Goal: Transaction & Acquisition: Book appointment/travel/reservation

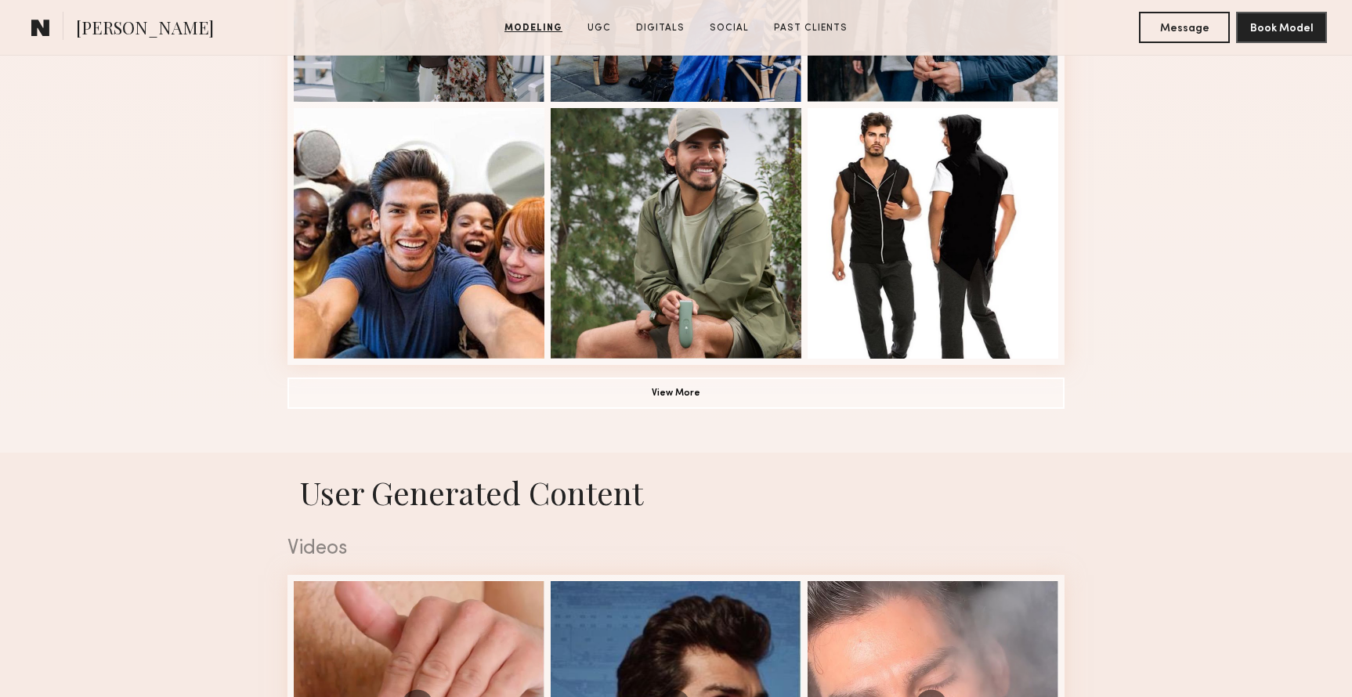
scroll to position [1126, 0]
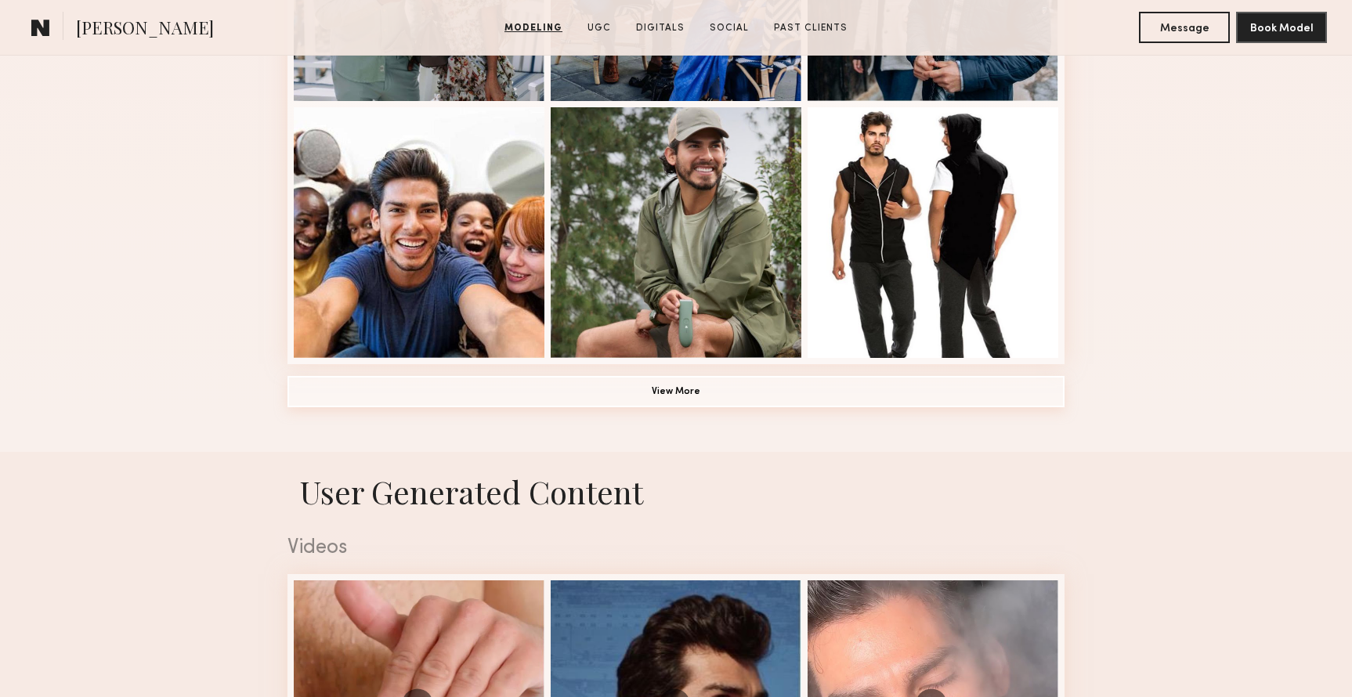
click at [402, 395] on button "View More" at bounding box center [675, 391] width 777 height 31
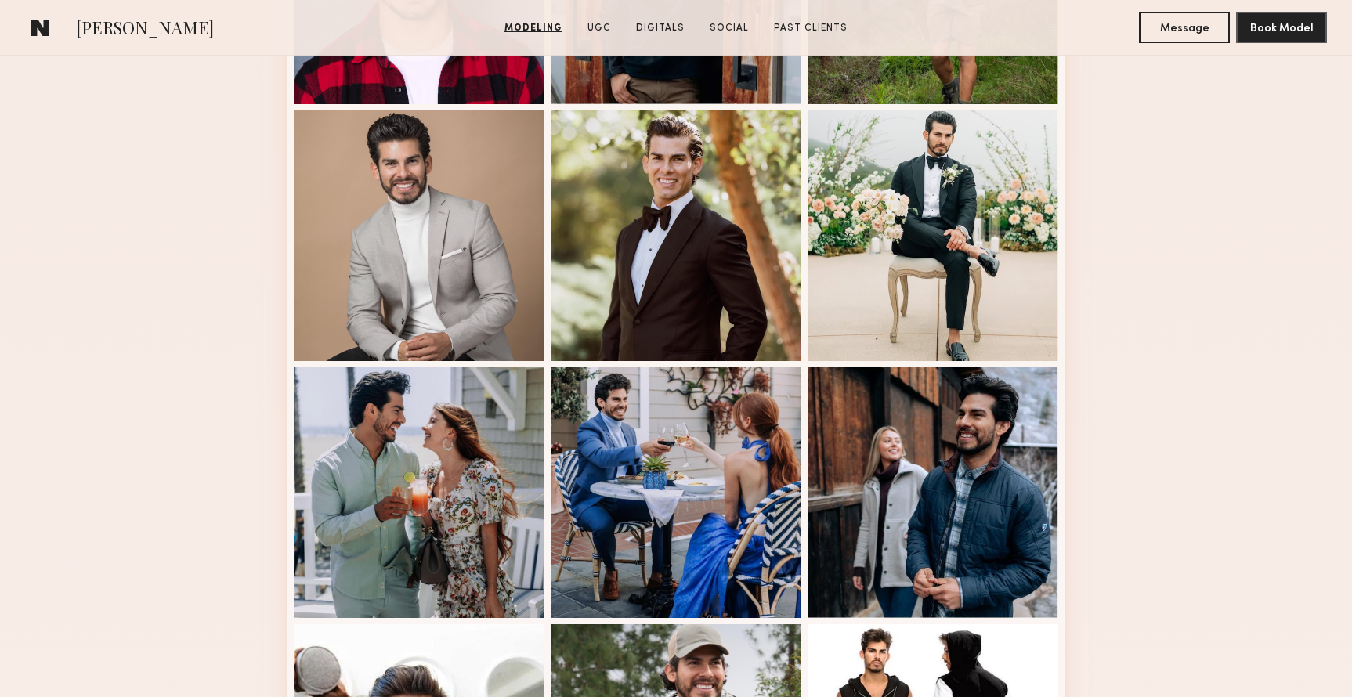
scroll to position [598, 0]
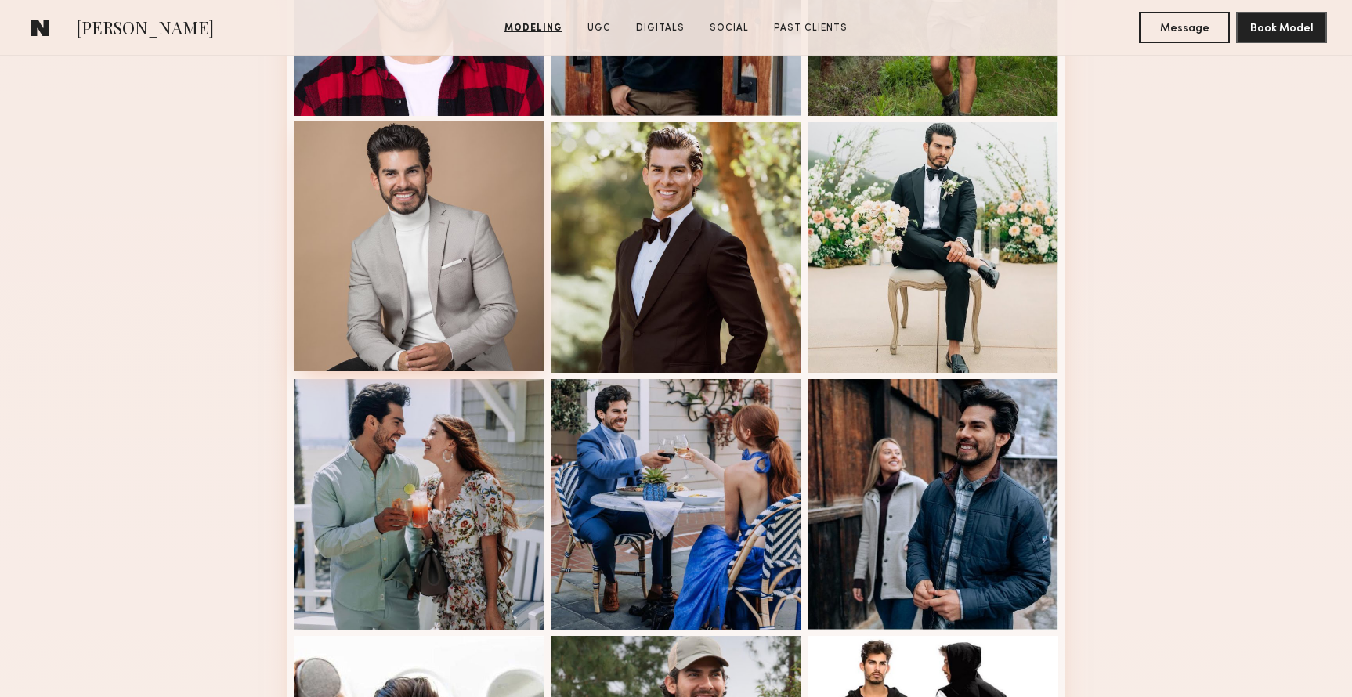
click at [441, 245] on div at bounding box center [419, 246] width 251 height 251
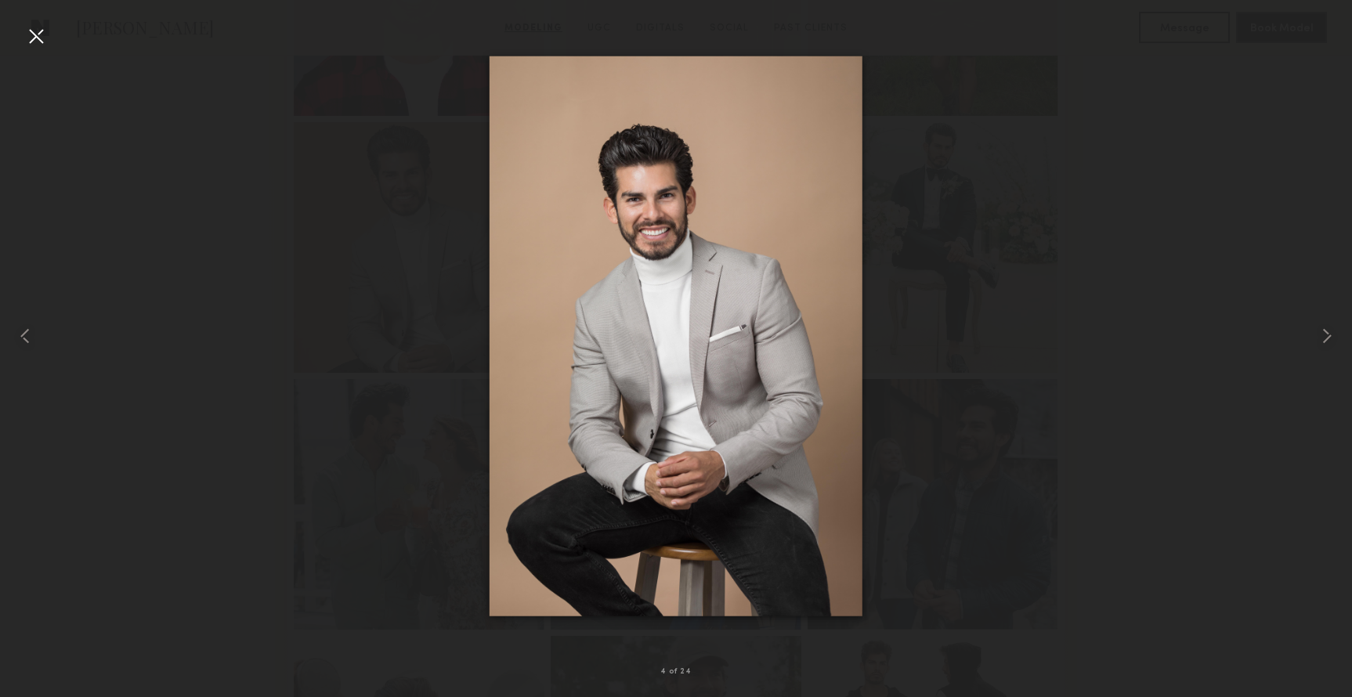
click at [35, 37] on div at bounding box center [35, 35] width 25 height 25
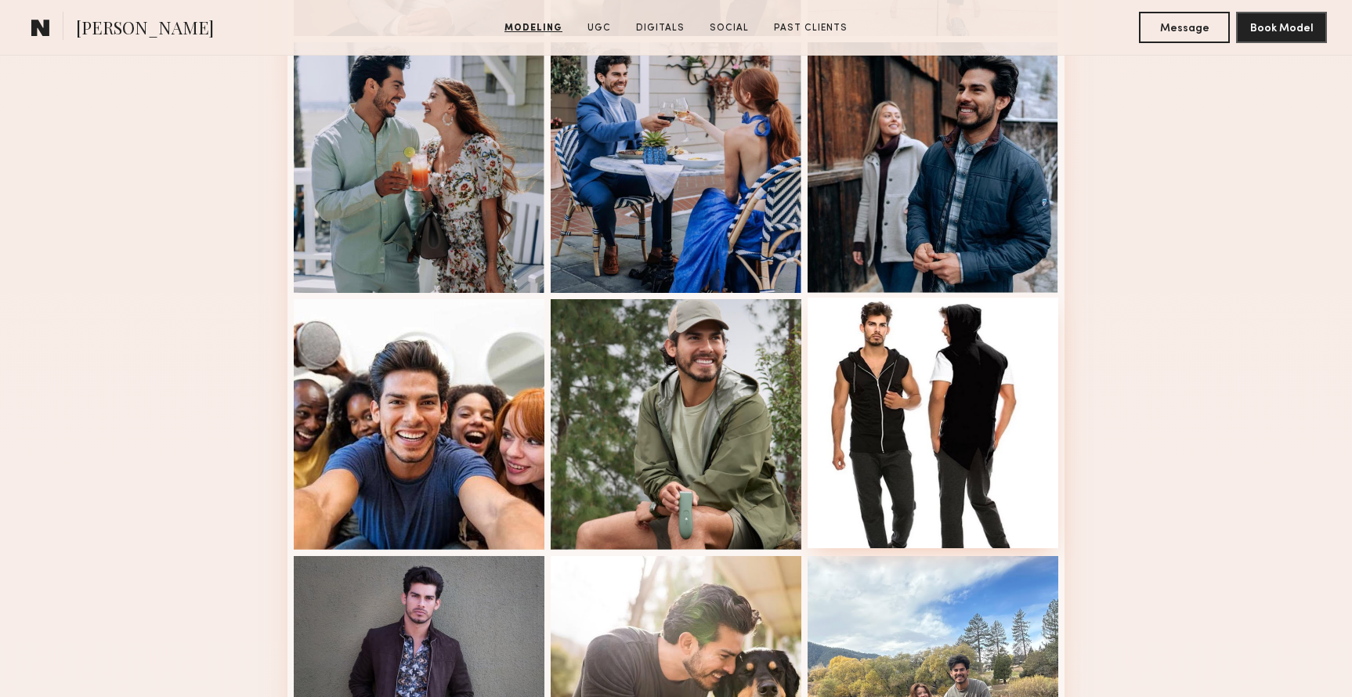
scroll to position [936, 0]
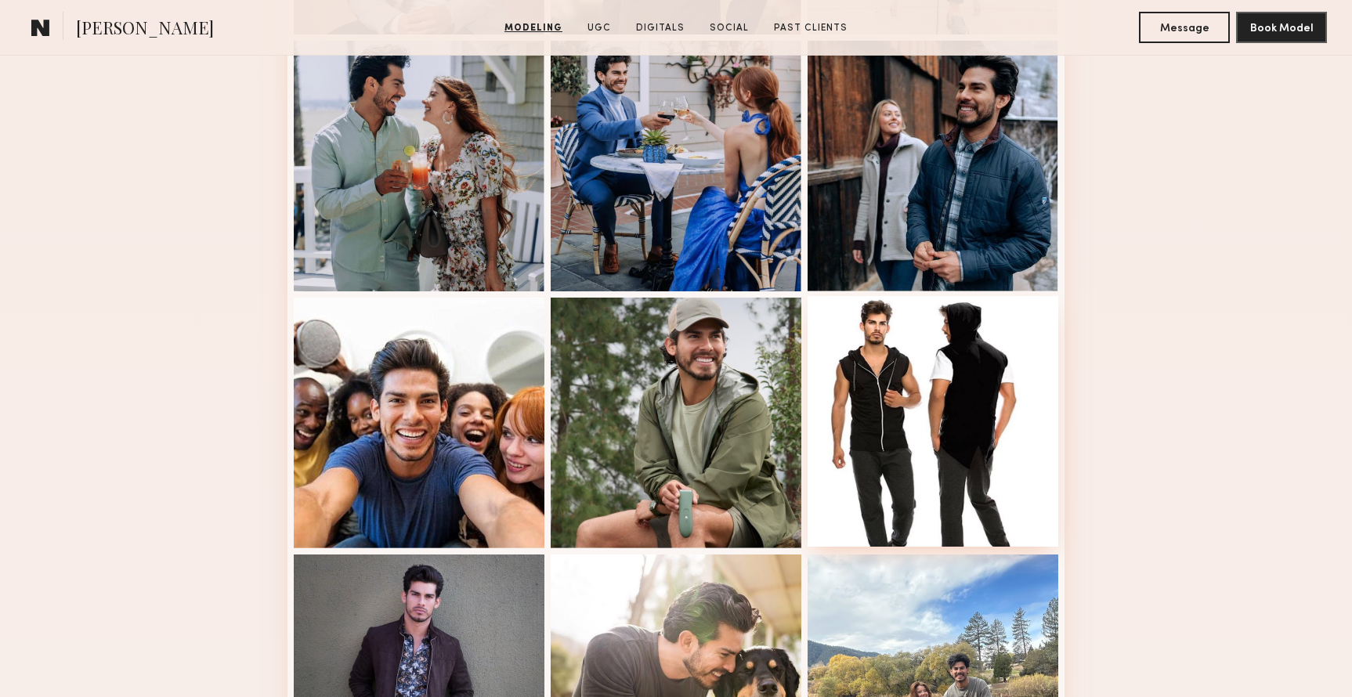
click at [976, 411] on div at bounding box center [932, 421] width 251 height 251
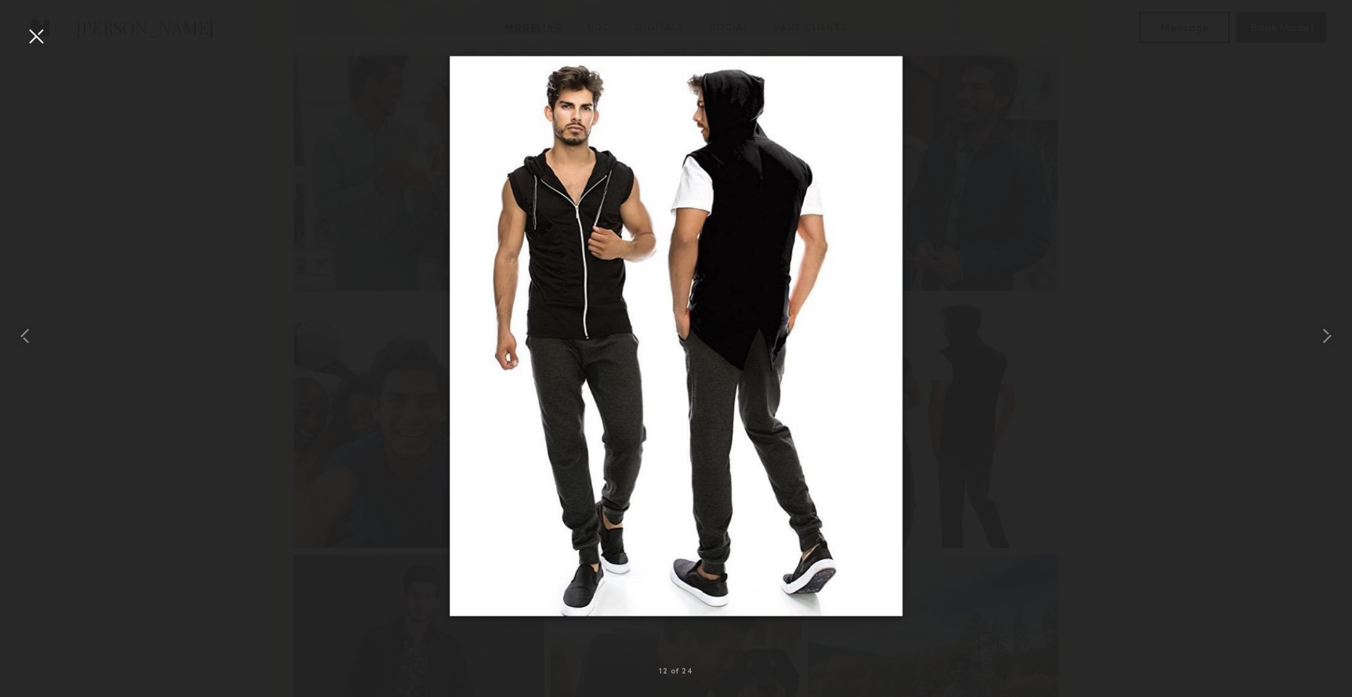
click at [36, 38] on div at bounding box center [35, 35] width 25 height 25
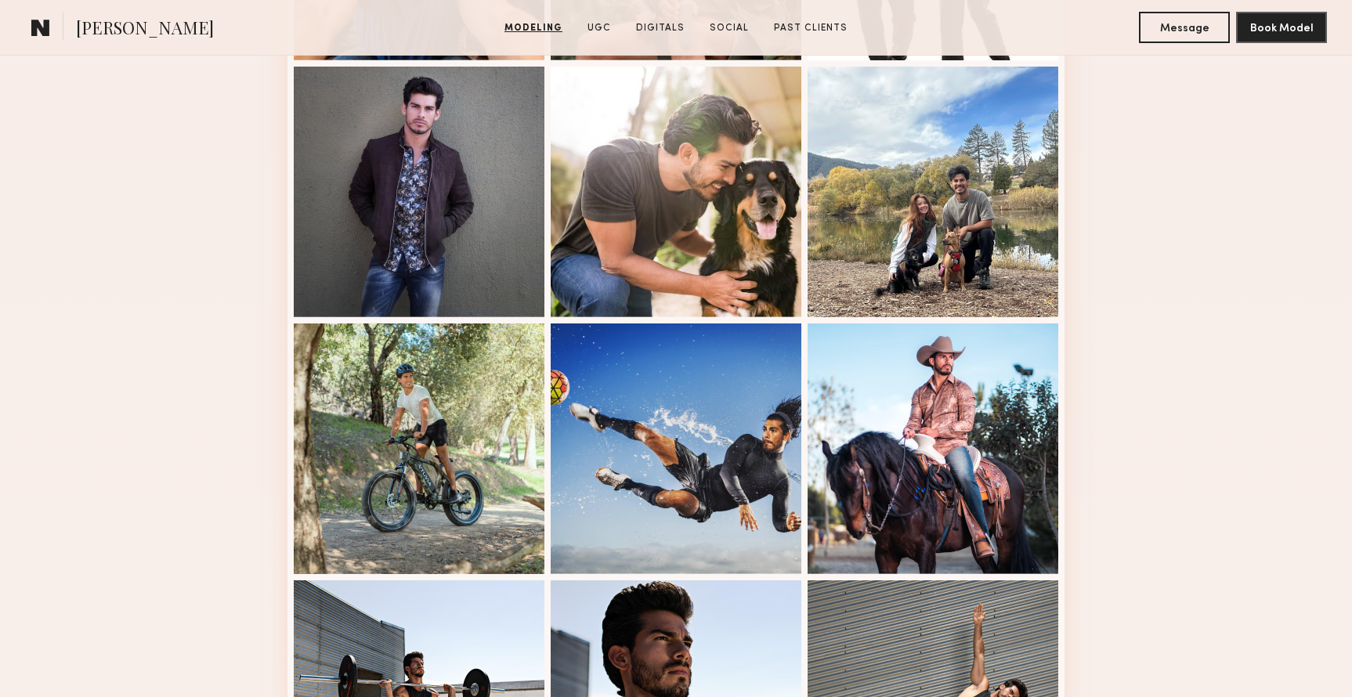
scroll to position [1464, 0]
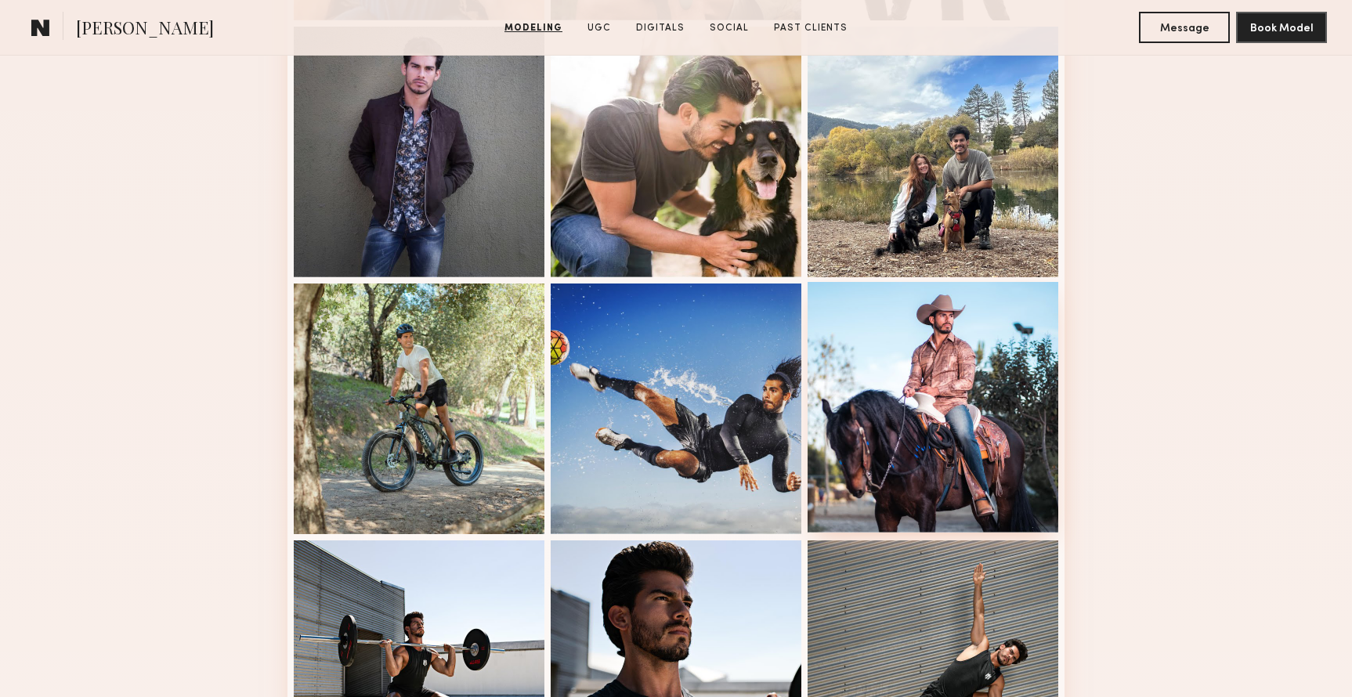
click at [970, 345] on div at bounding box center [932, 407] width 251 height 251
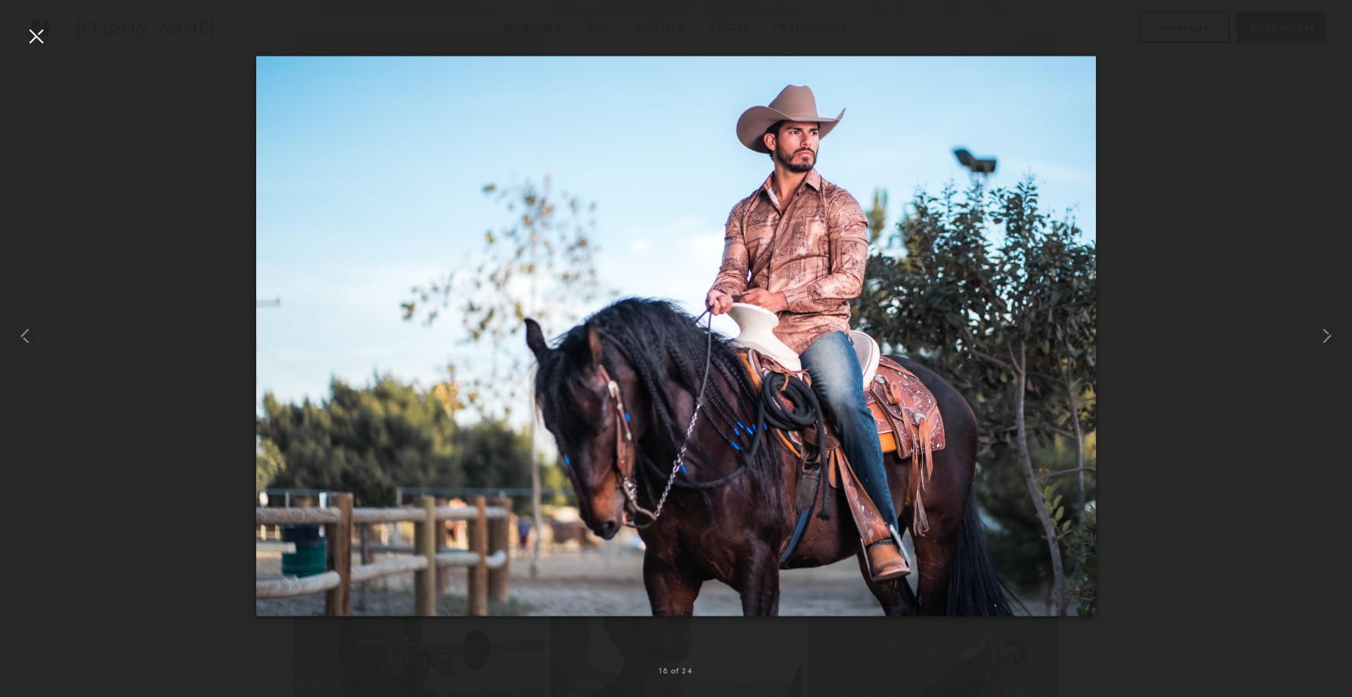
click at [37, 35] on div at bounding box center [35, 35] width 25 height 25
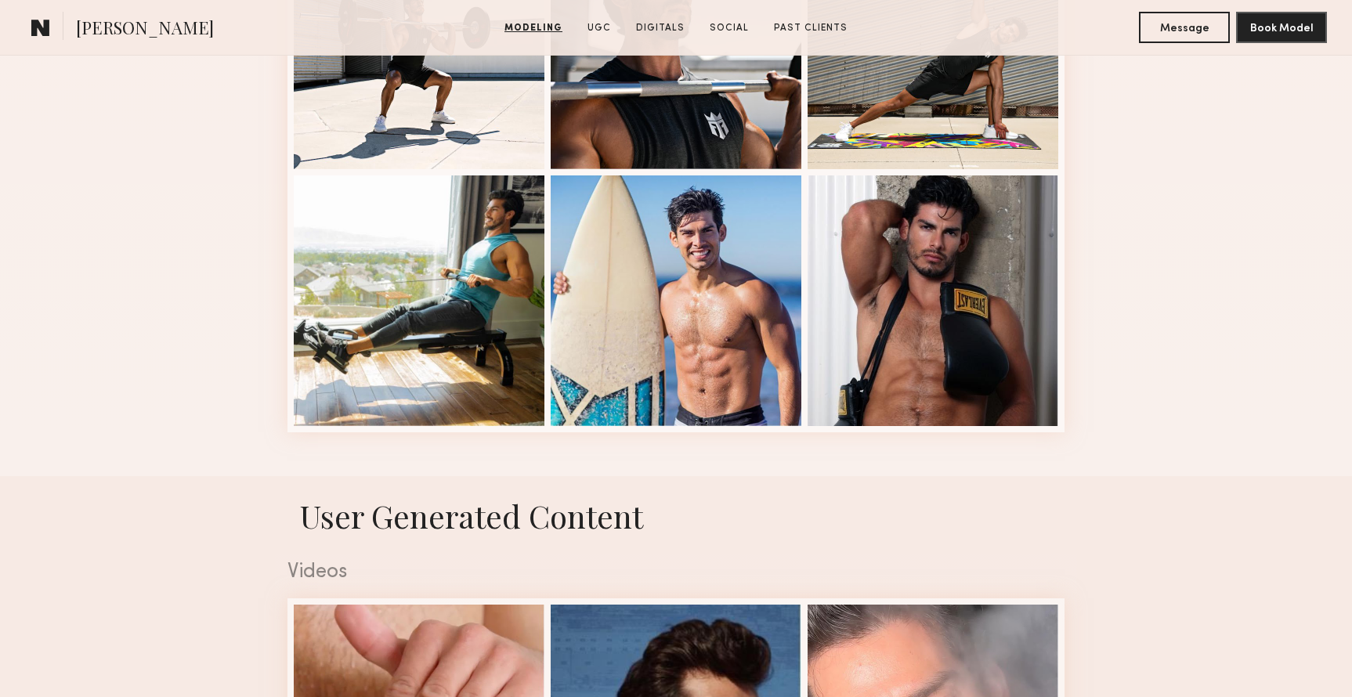
scroll to position [2090, 0]
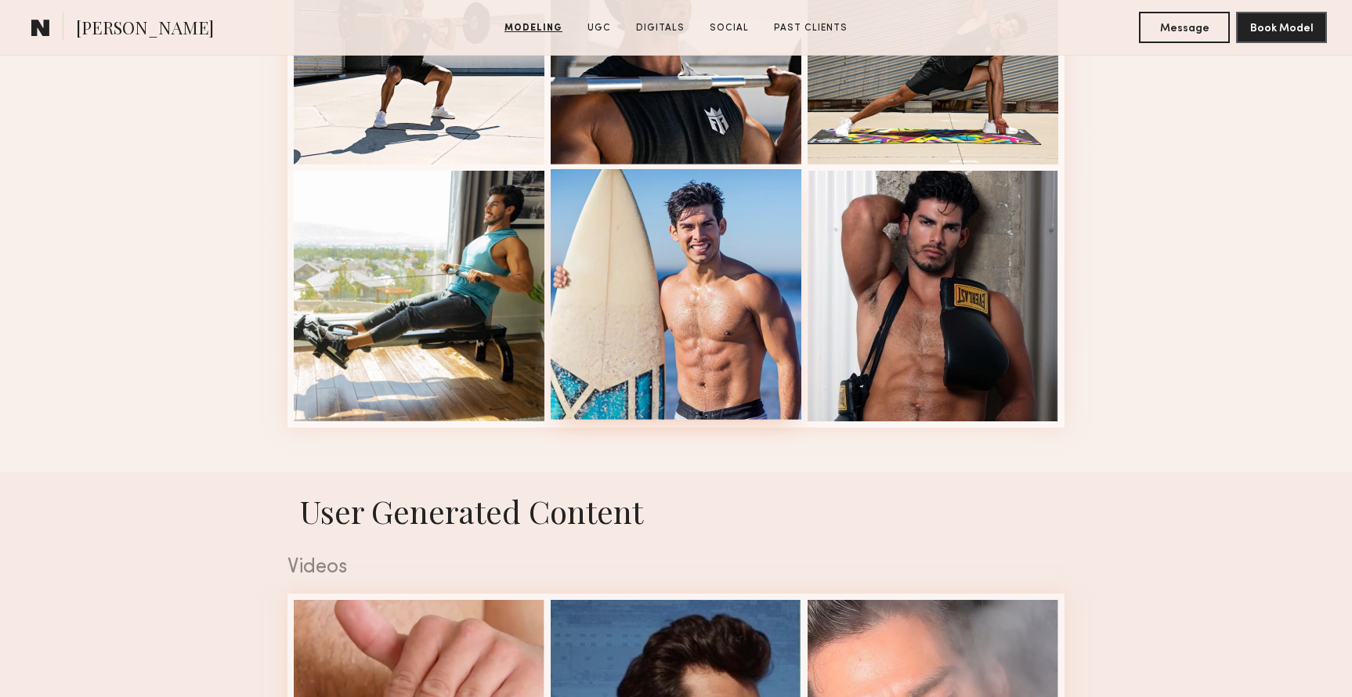
click at [626, 269] on div at bounding box center [676, 294] width 251 height 251
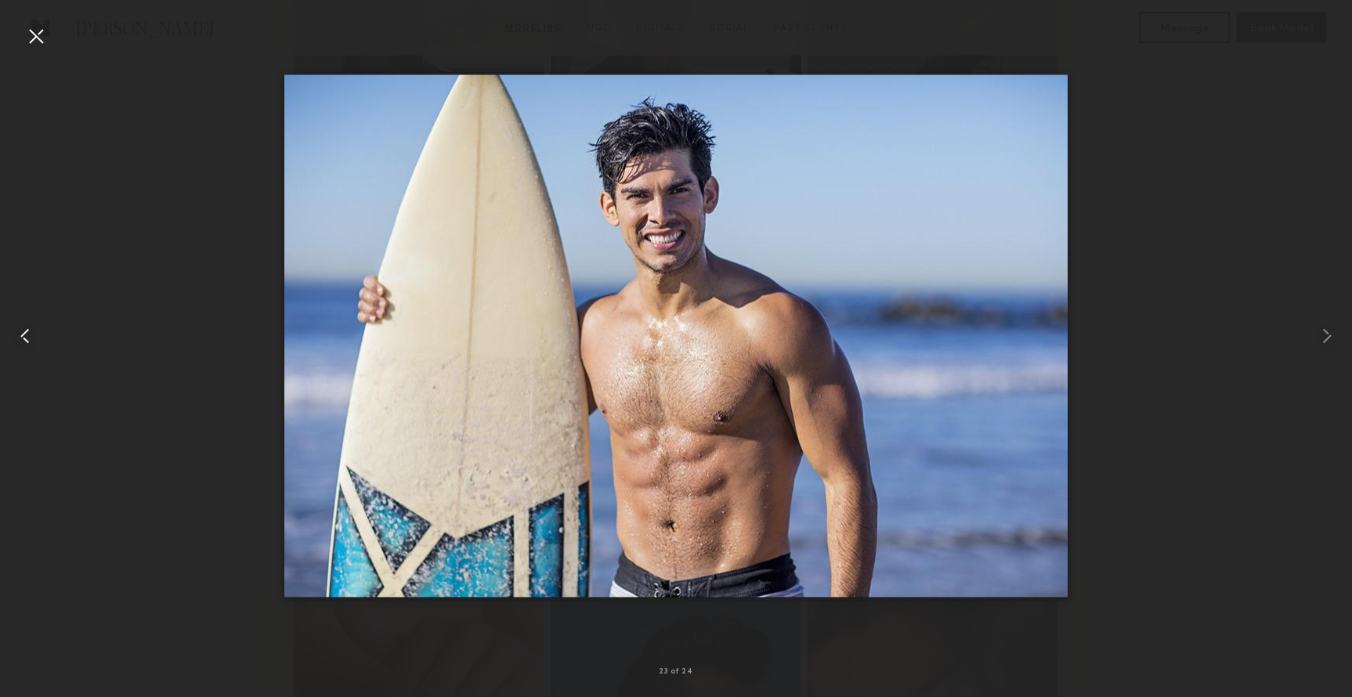
click at [50, 42] on div at bounding box center [27, 336] width 54 height 622
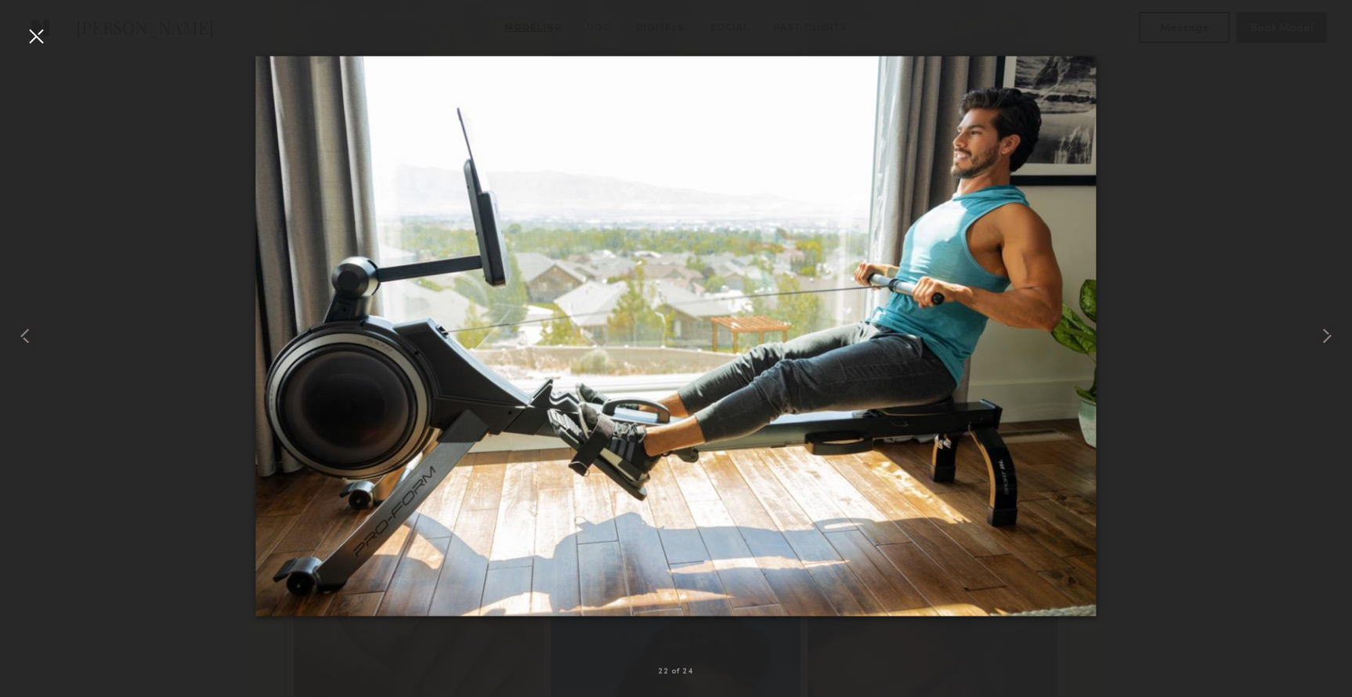
click at [45, 34] on div at bounding box center [35, 35] width 25 height 25
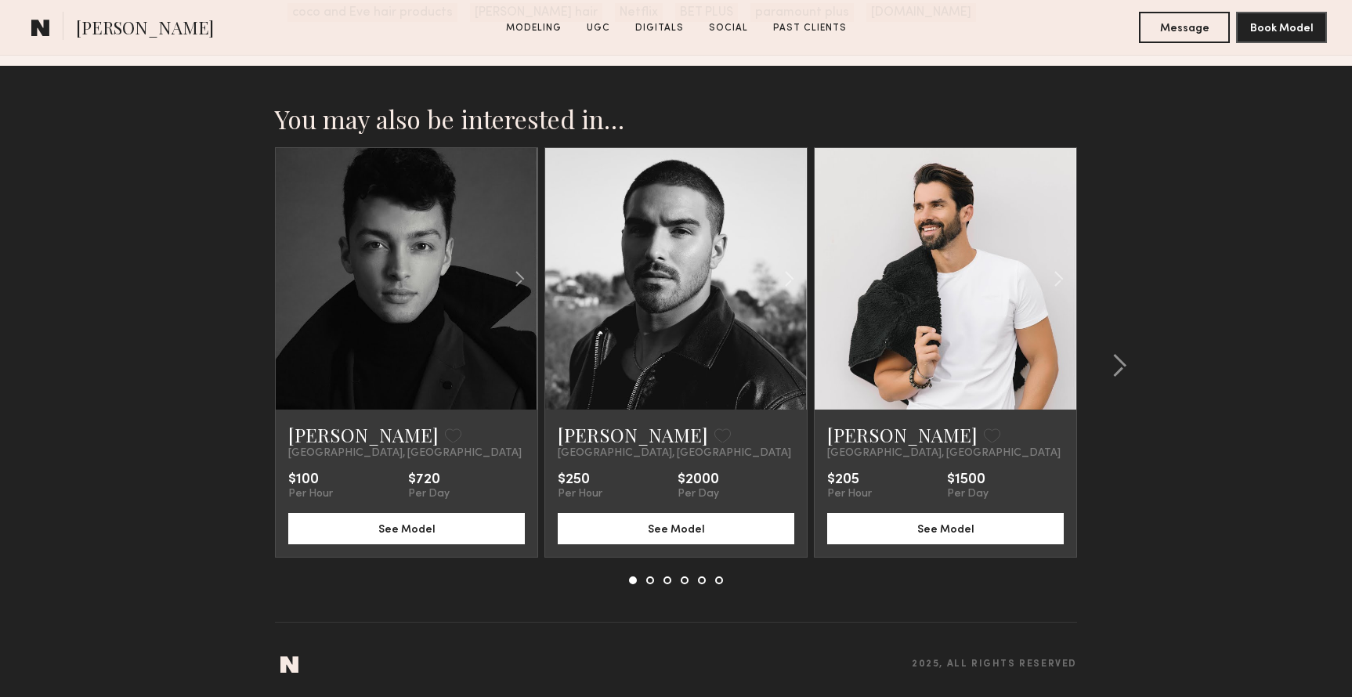
scroll to position [4880, 0]
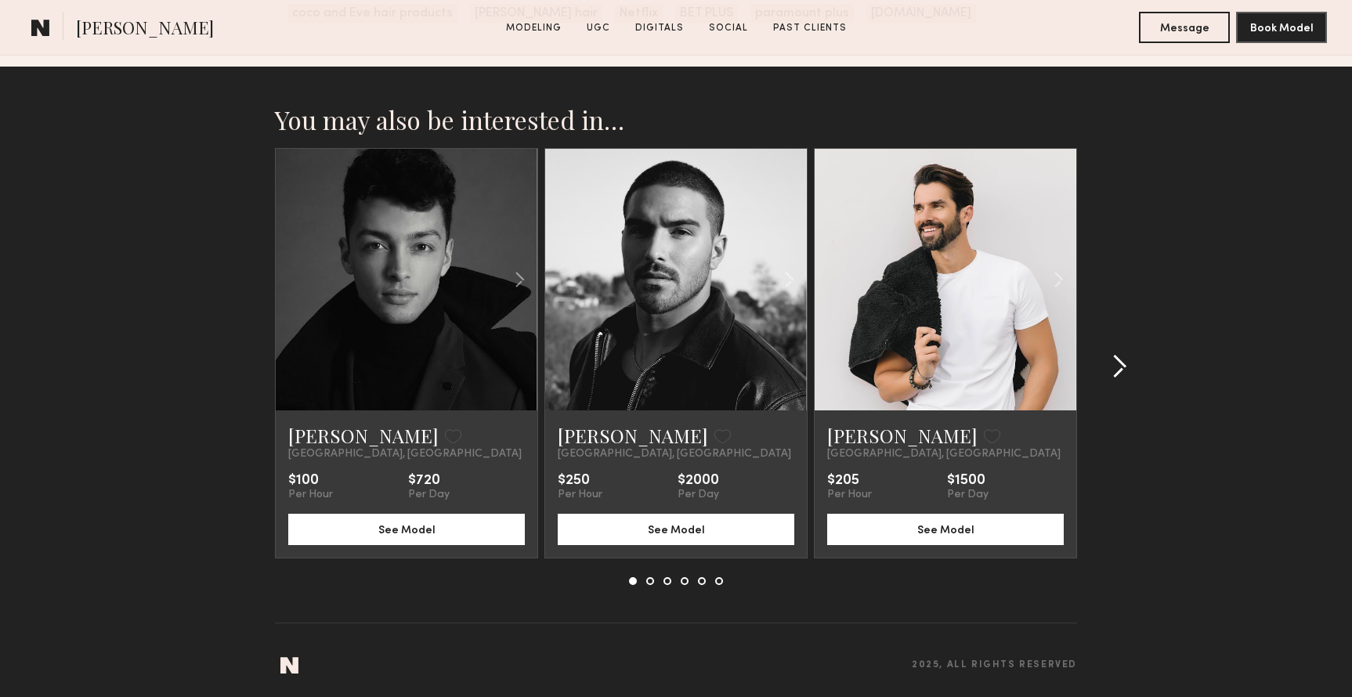
click at [1123, 364] on common-icon at bounding box center [1119, 366] width 16 height 25
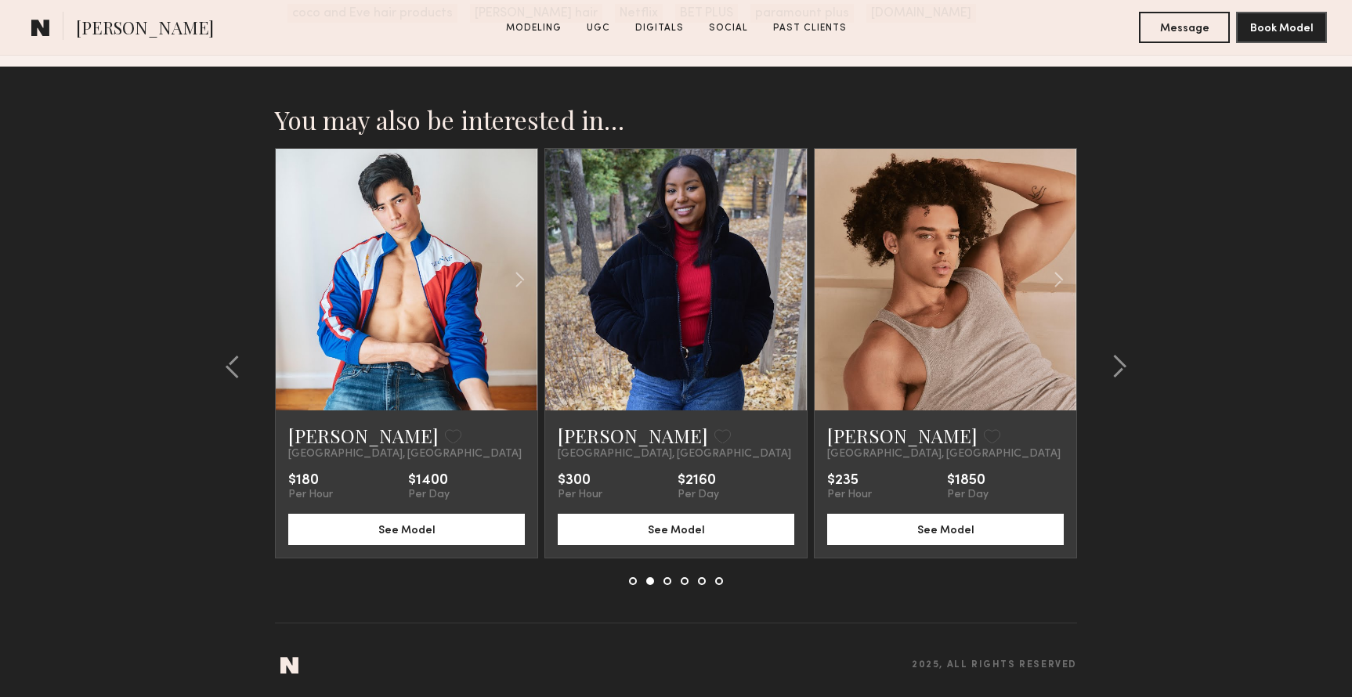
drag, startPoint x: 1123, startPoint y: 364, endPoint x: 901, endPoint y: 356, distance: 222.6
click at [901, 357] on div "Chase M. Favorite Los Angeles, CA $180 Per Hour $1400 Per Day See Model Sahar M…" at bounding box center [676, 366] width 802 height 437
click at [1121, 359] on common-icon at bounding box center [1119, 366] width 16 height 25
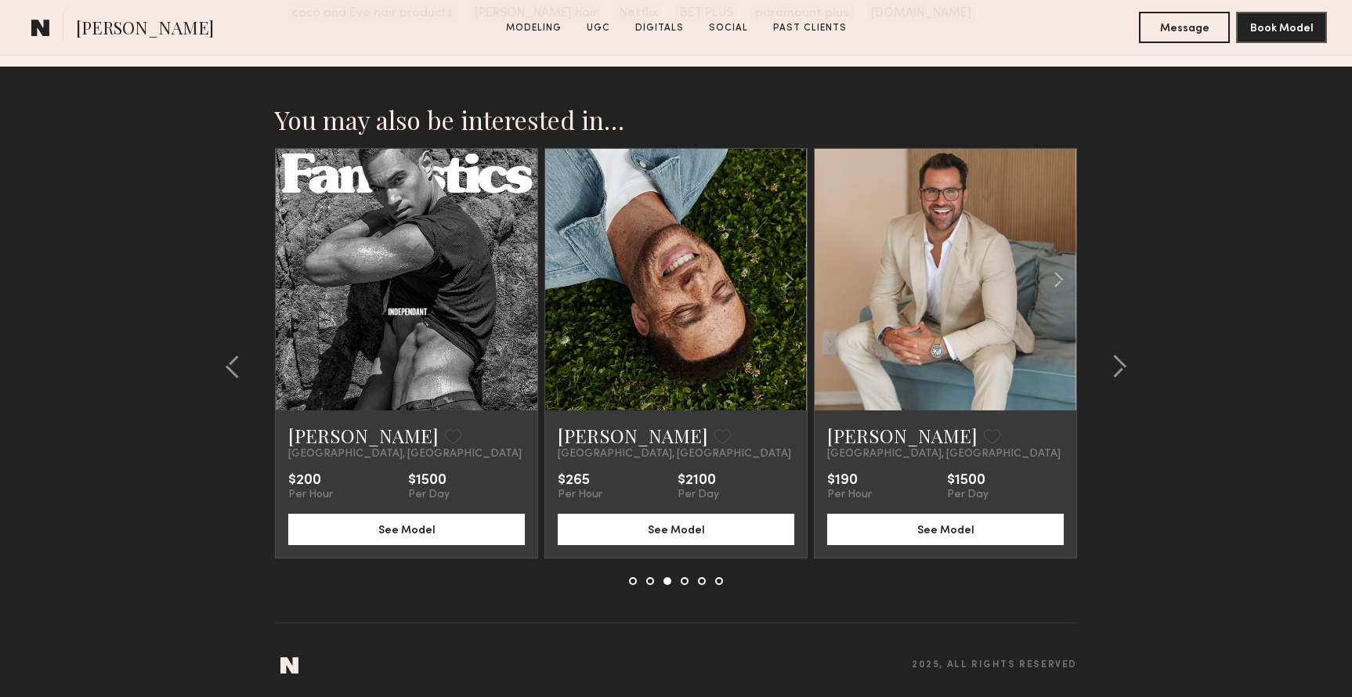
click at [916, 294] on link at bounding box center [945, 280] width 89 height 262
click at [1114, 363] on common-icon at bounding box center [1119, 366] width 16 height 25
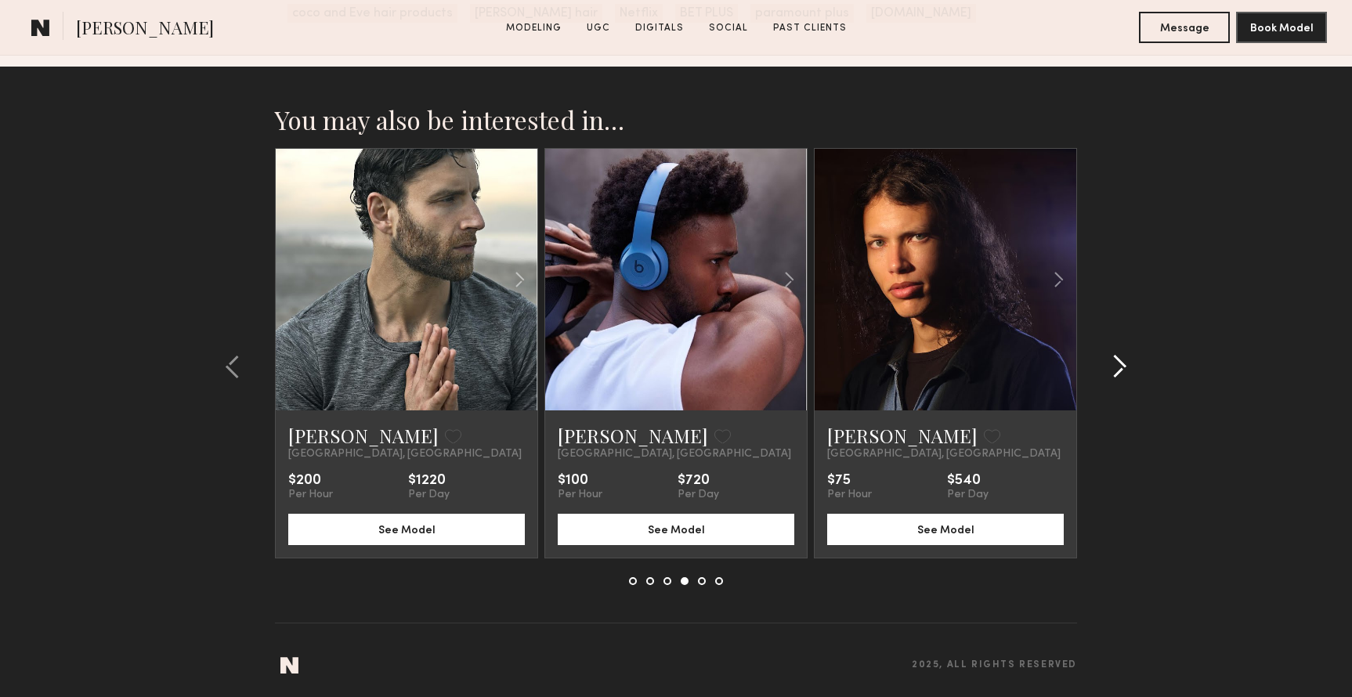
click at [1114, 361] on common-icon at bounding box center [1119, 366] width 16 height 25
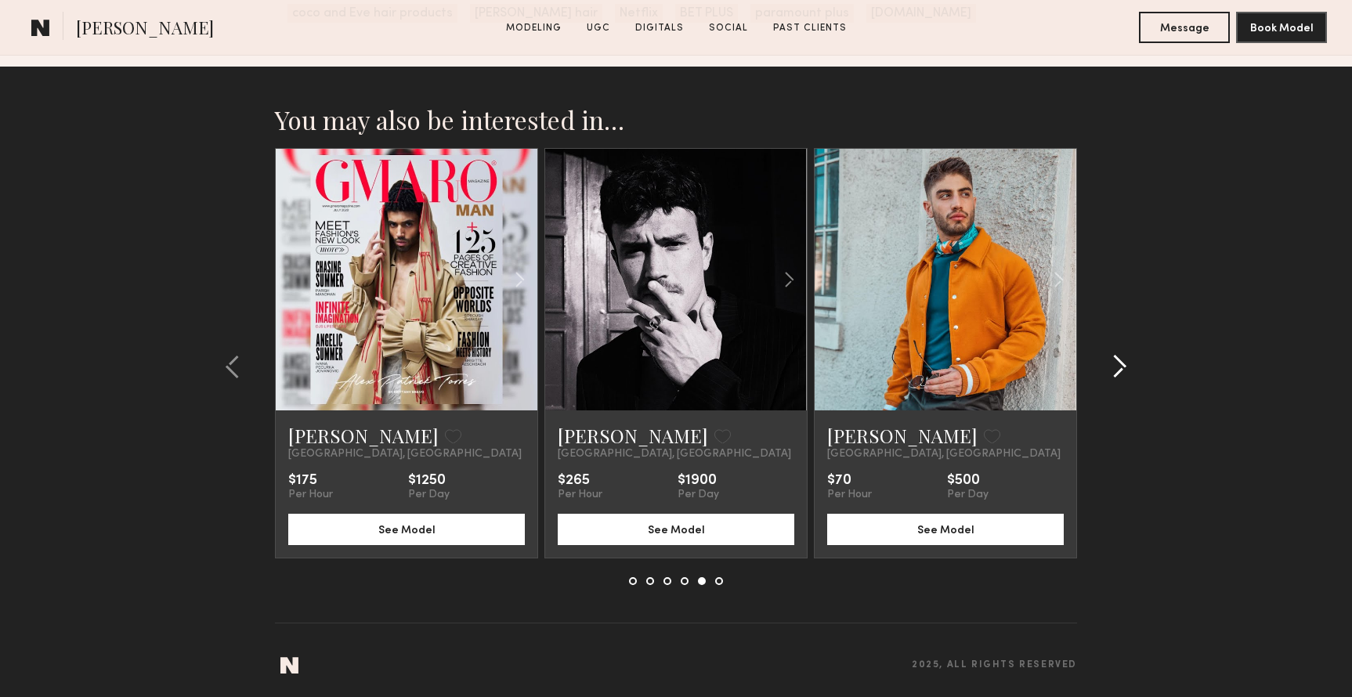
click at [1127, 361] on div at bounding box center [1114, 366] width 75 height 437
